Goal: Find specific page/section: Find specific page/section

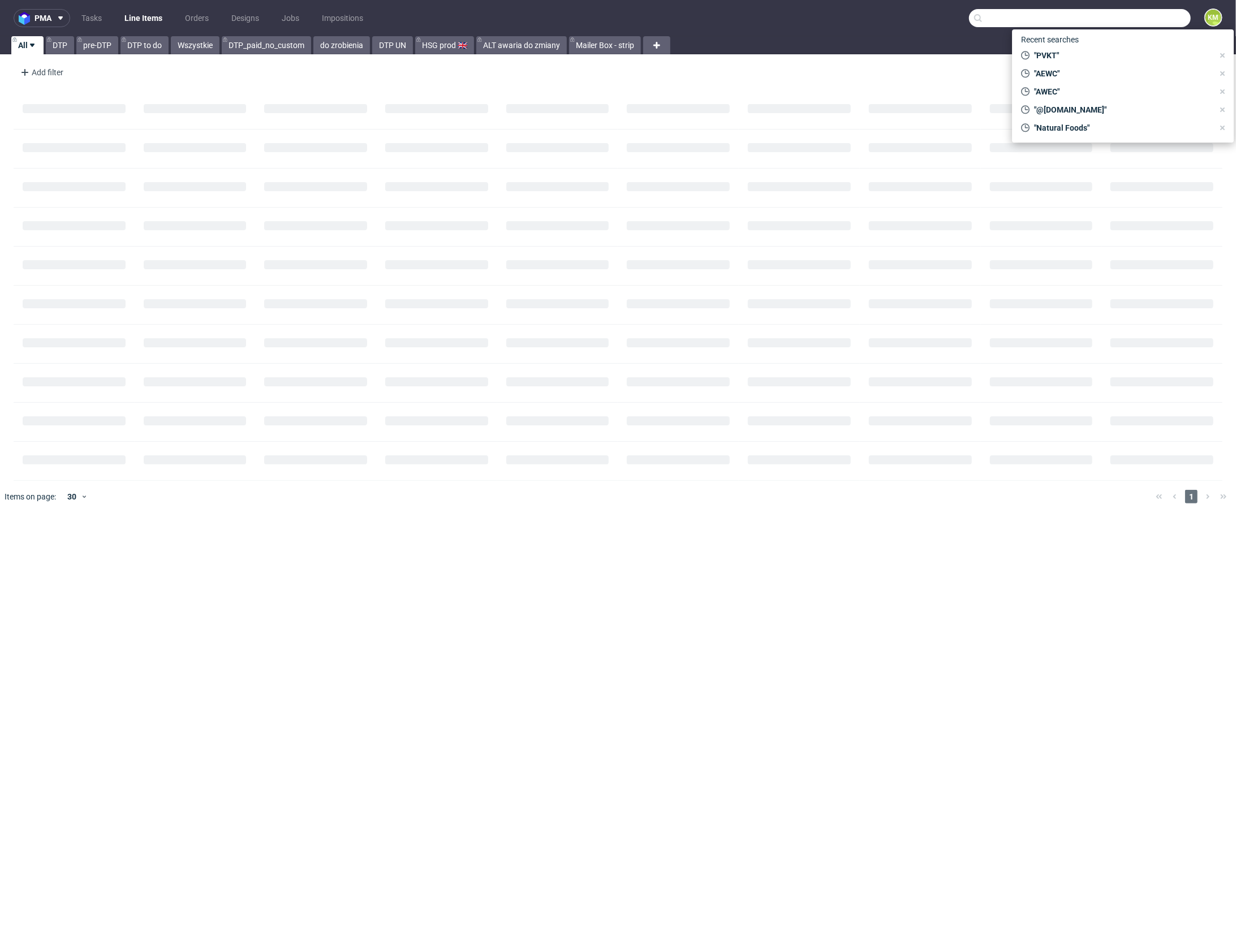
click at [1131, 18] on input "text" at bounding box center [1079, 18] width 222 height 18
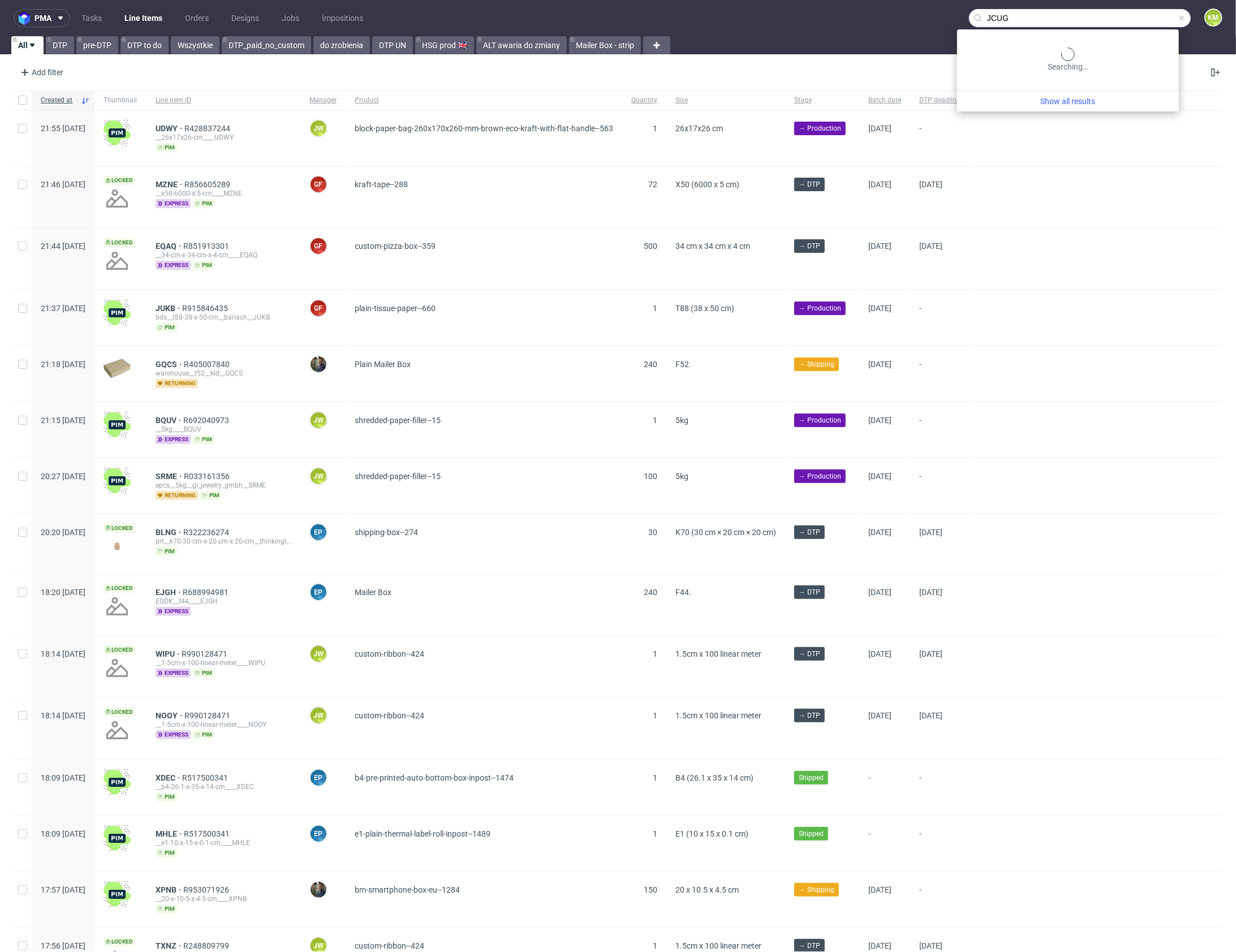
type input "JCUG"
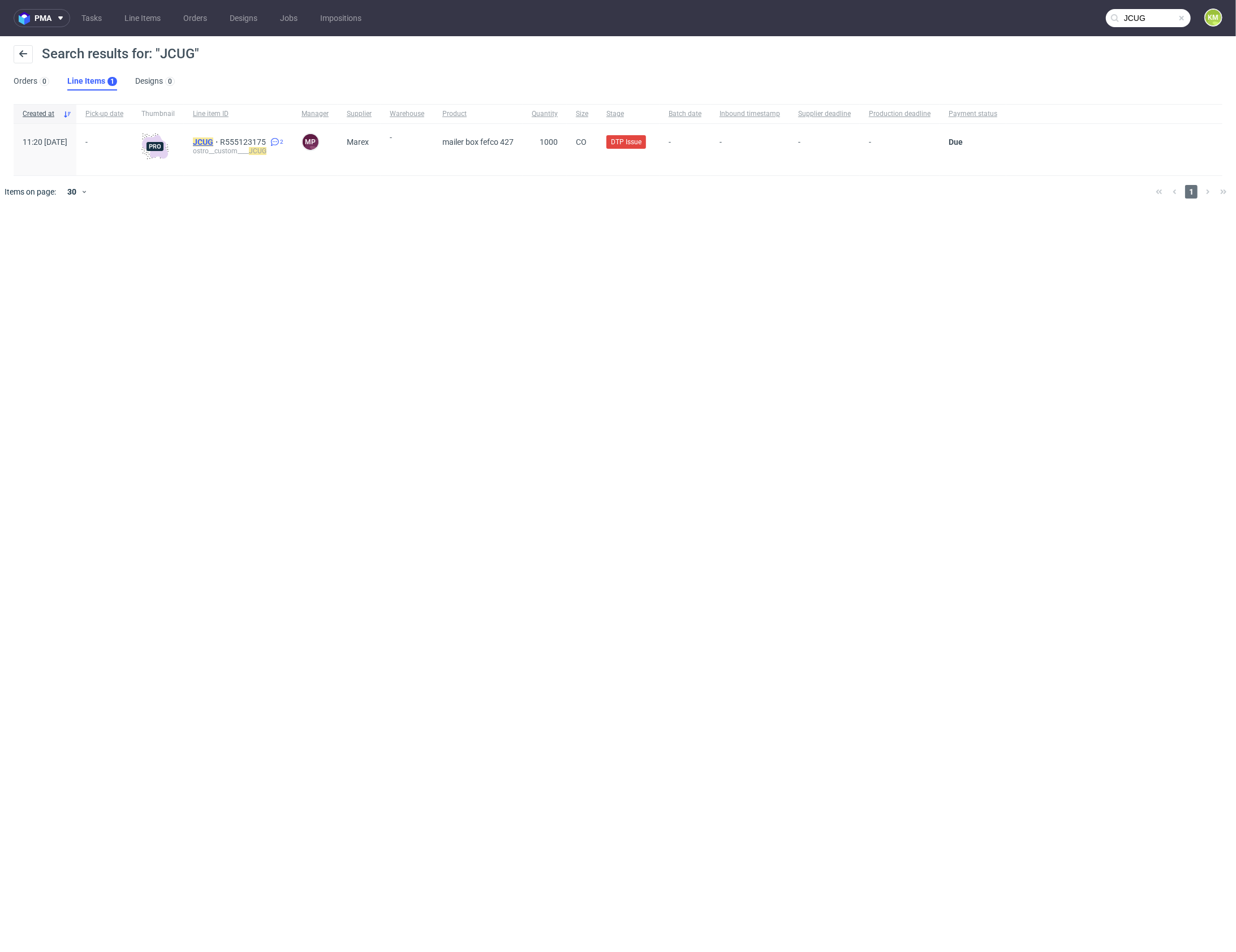
click at [213, 141] on mark "JCUG" at bounding box center [203, 142] width 21 height 9
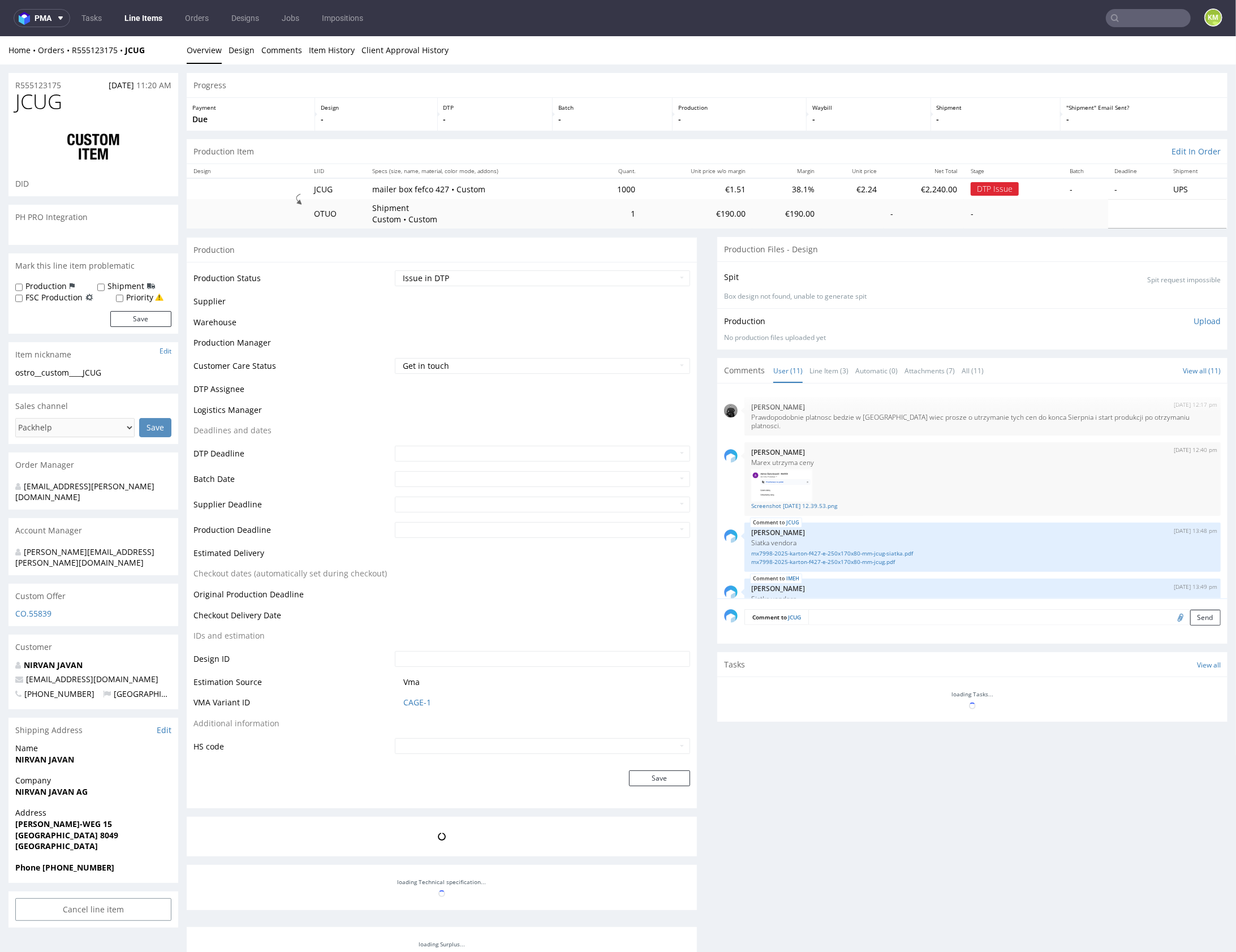
scroll to position [311, 0]
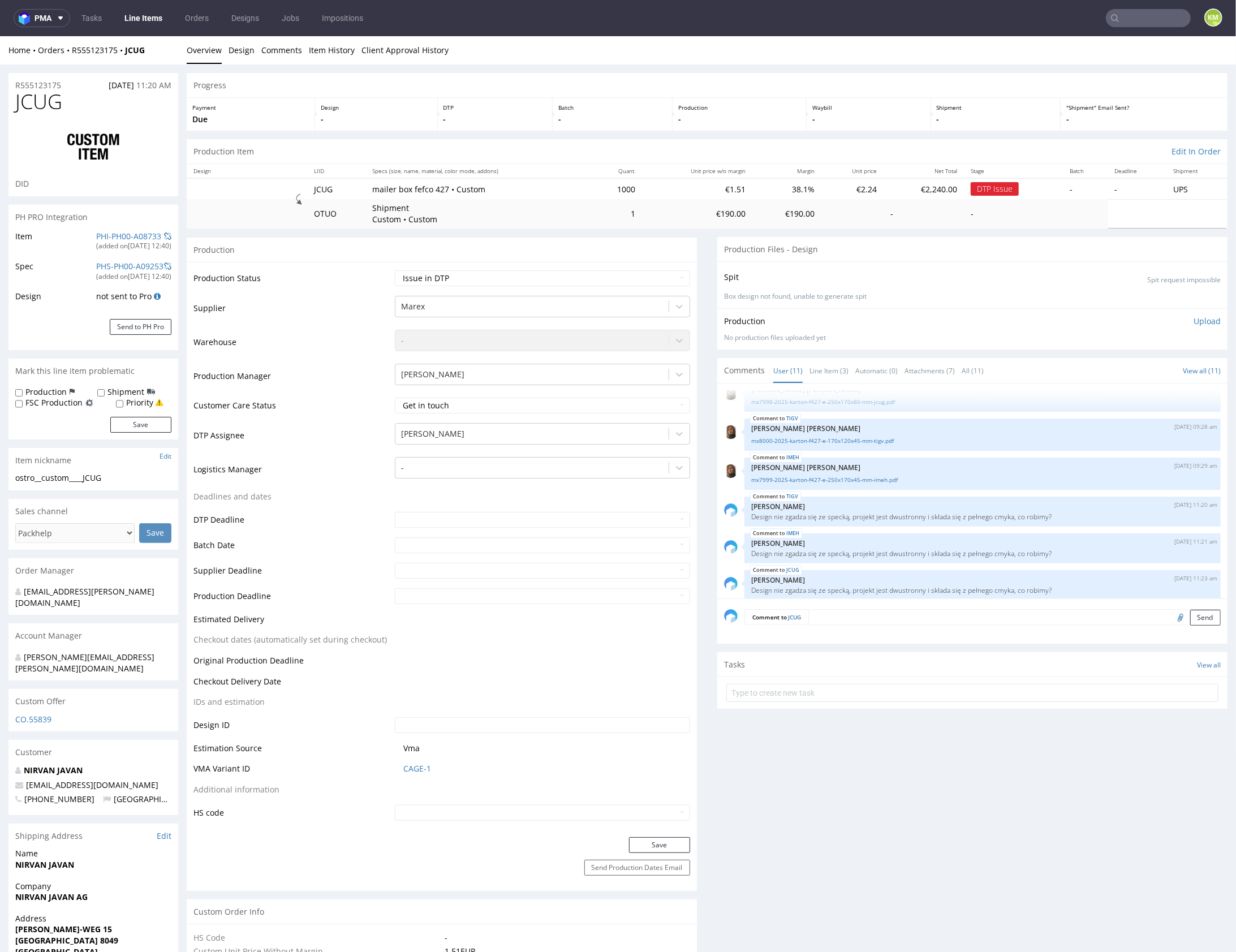
click at [1114, 22] on input "text" at bounding box center [1148, 18] width 85 height 18
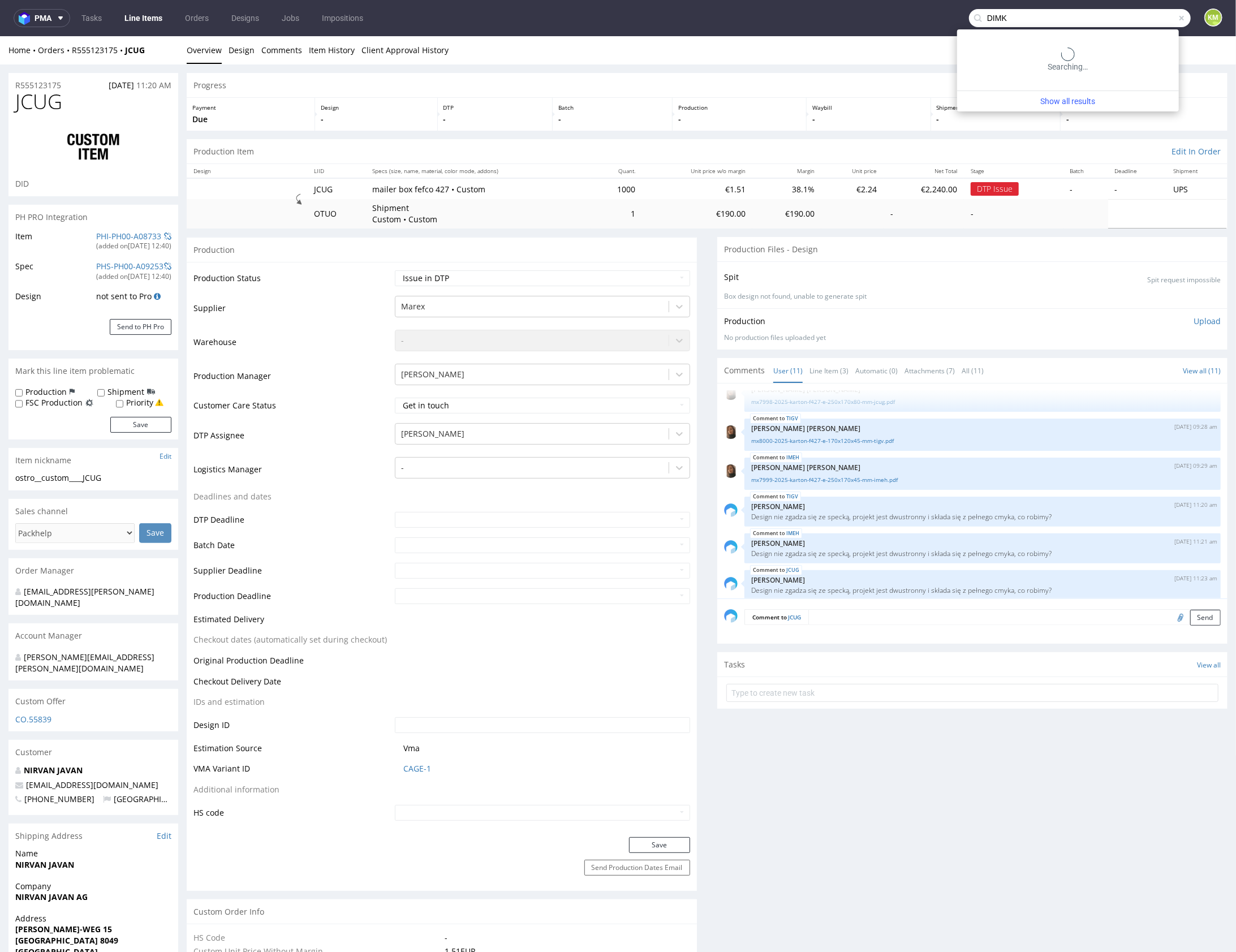
type input "DIMK"
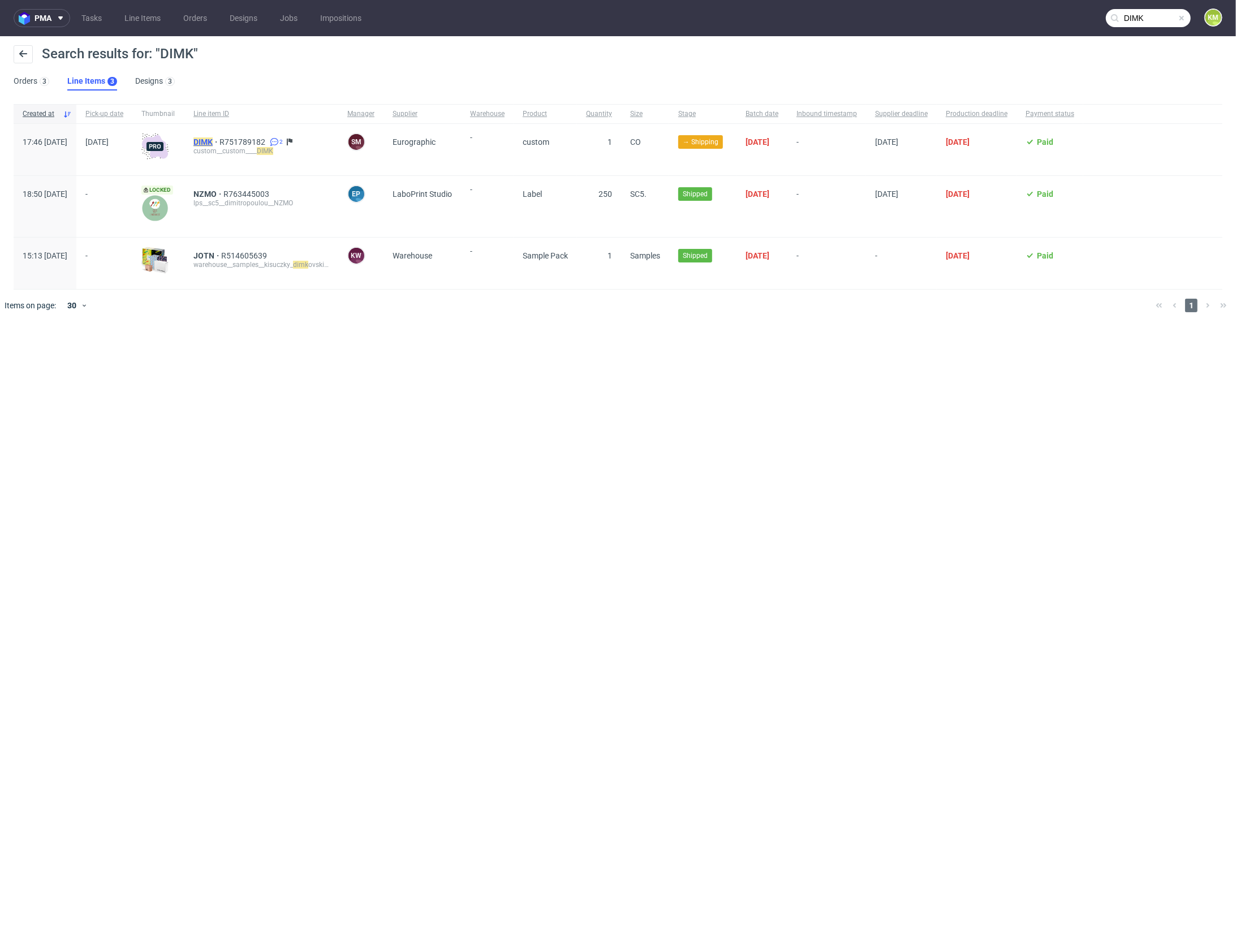
click at [212, 141] on mark "DIMK" at bounding box center [203, 142] width 19 height 9
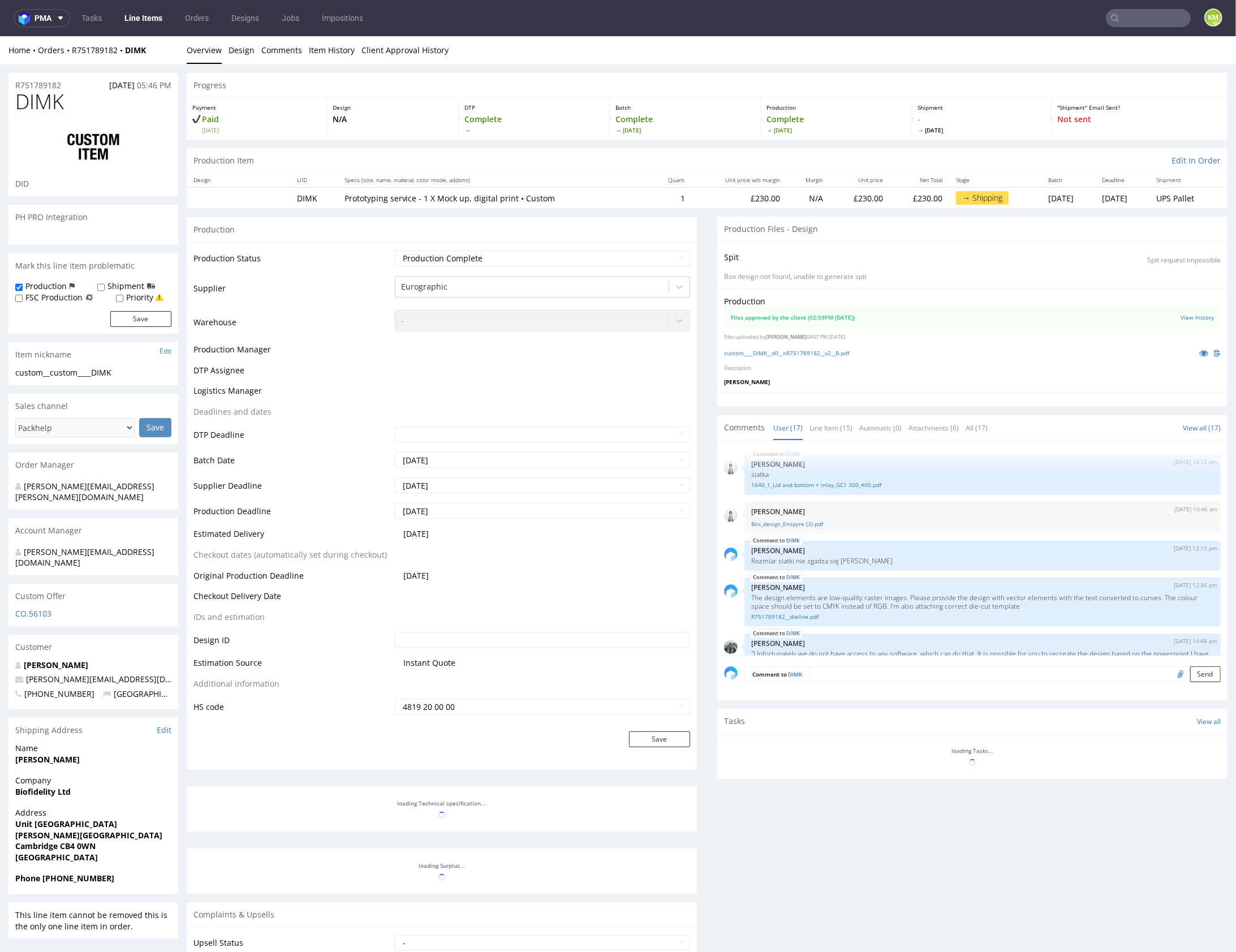
scroll to position [857, 0]
